Goal: Task Accomplishment & Management: Manage account settings

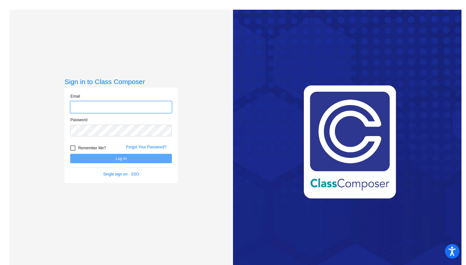
type input "delayom@harrisontwp.k12.nj.us"
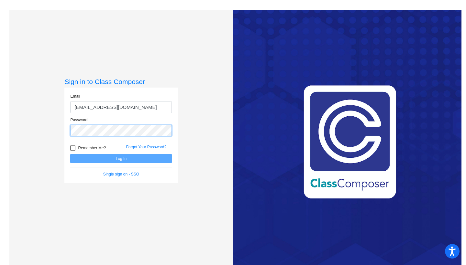
click at [120, 158] on button "Log In" at bounding box center [121, 158] width 102 height 9
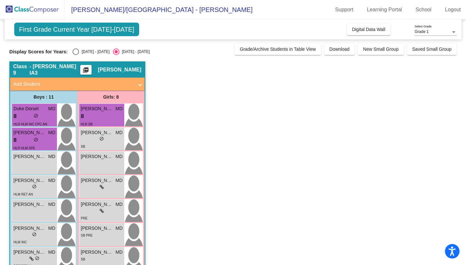
click at [76, 51] on div "Select an option" at bounding box center [75, 52] width 6 height 6
click at [76, 55] on input "[DATE] - [DATE]" at bounding box center [75, 55] width 0 height 0
radio input "true"
click at [78, 50] on div "Select an option" at bounding box center [75, 52] width 6 height 6
click at [76, 55] on input "[DATE] - [DATE]" at bounding box center [75, 55] width 0 height 0
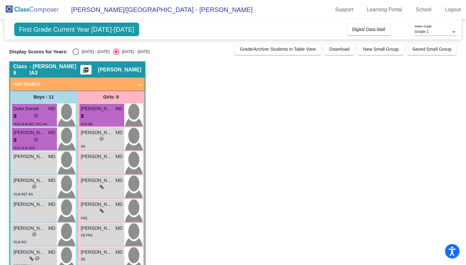
radio input "true"
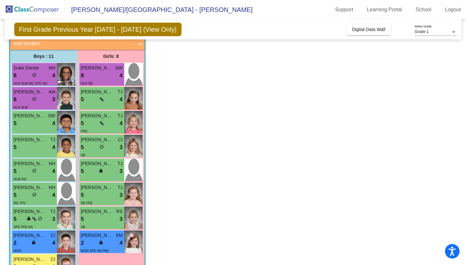
scroll to position [43, 0]
